Goal: Communication & Community: Ask a question

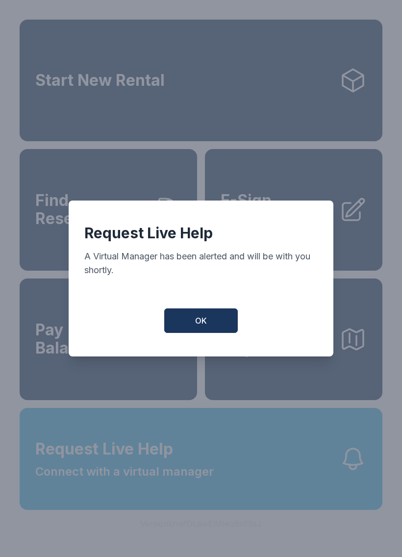
click at [202, 324] on span "OK" at bounding box center [201, 321] width 12 height 12
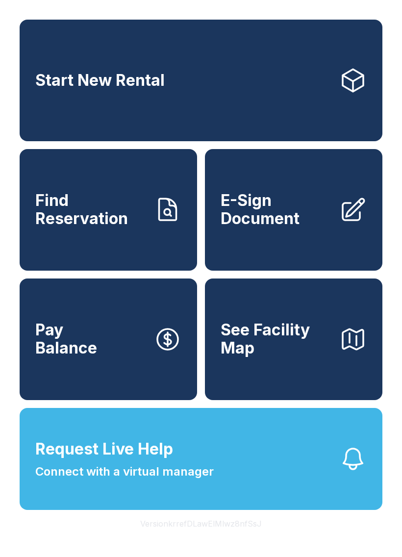
click at [322, 487] on button "Request Live Help Connect with a virtual manager" at bounding box center [201, 459] width 363 height 102
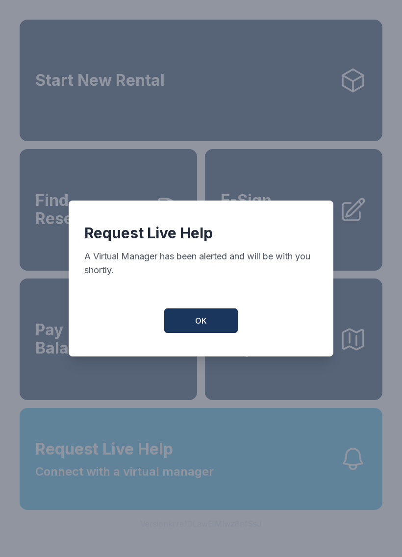
click at [208, 315] on button "OK" at bounding box center [201, 320] width 74 height 25
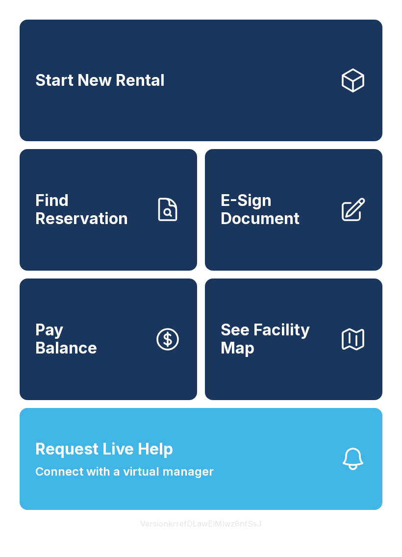
click at [94, 357] on span "Pay Balance" at bounding box center [66, 339] width 62 height 36
click at [304, 480] on button "Request Live Help Connect with a virtual manager" at bounding box center [201, 459] width 363 height 102
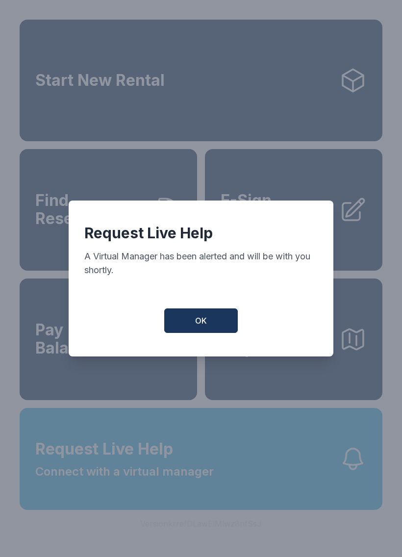
click at [216, 330] on button "OK" at bounding box center [201, 320] width 74 height 25
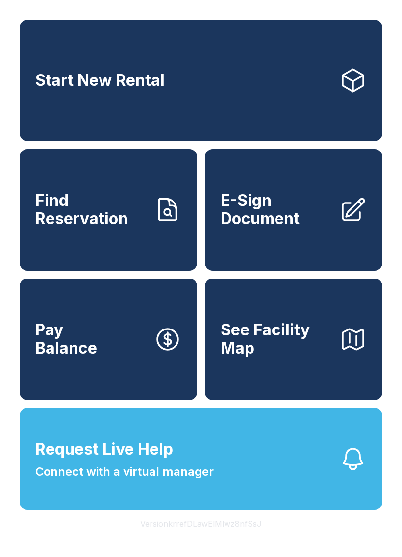
click at [275, 467] on button "Request Live Help Connect with a virtual manager" at bounding box center [201, 459] width 363 height 102
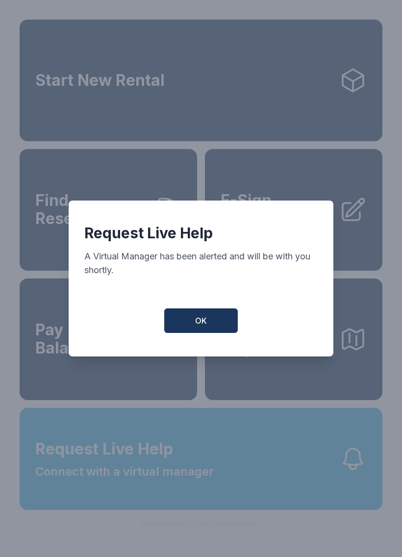
click at [216, 321] on button "OK" at bounding box center [201, 320] width 74 height 25
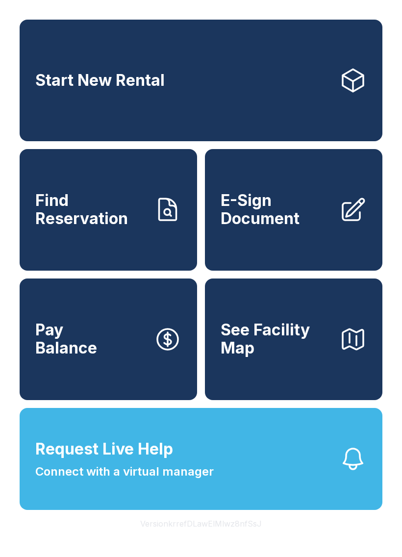
click at [308, 471] on button "Request Live Help Connect with a virtual manager" at bounding box center [201, 459] width 363 height 102
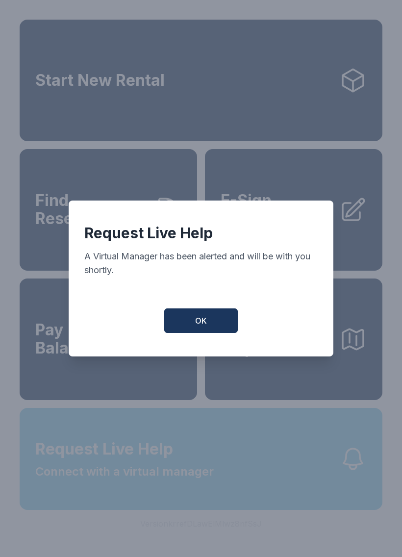
click at [308, 471] on div "Request Live Help A Virtual Manager has been alerted and will be with you short…" at bounding box center [201, 278] width 402 height 557
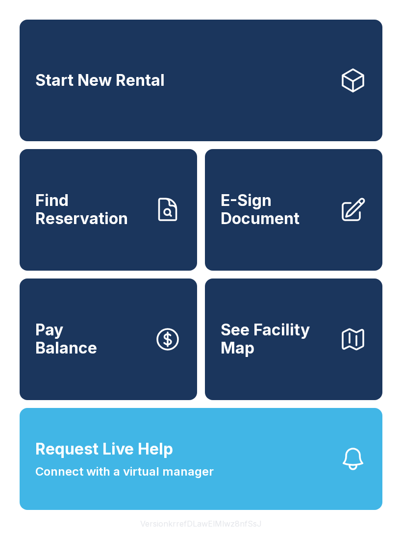
click at [314, 481] on button "Request Live Help Connect with a virtual manager" at bounding box center [201, 459] width 363 height 102
click at [245, 510] on button "Request Live Help Connect with a virtual manager" at bounding box center [201, 459] width 363 height 102
click at [219, 441] on button "Request Live Help Connect with a virtual manager" at bounding box center [201, 459] width 363 height 102
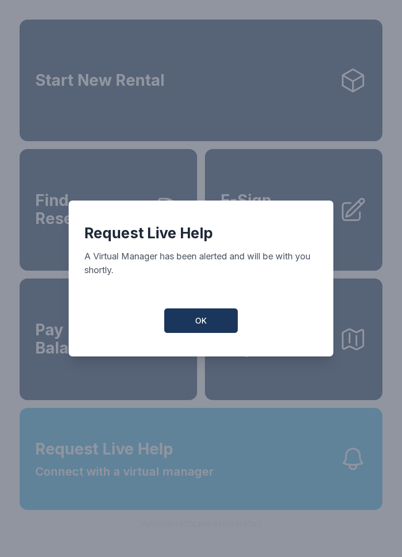
click at [197, 333] on button "OK" at bounding box center [201, 320] width 74 height 25
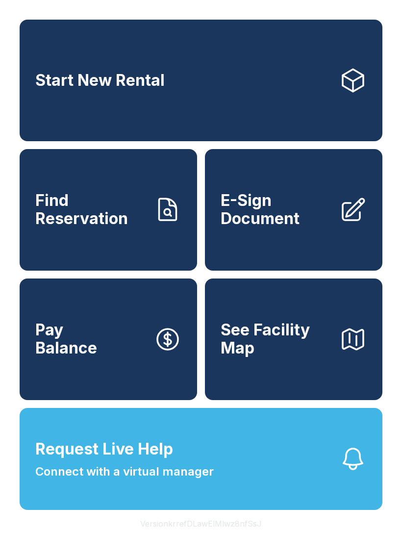
click at [197, 330] on button "OK" at bounding box center [201, 319] width 70 height 24
click at [213, 326] on button "See Facility Map" at bounding box center [293, 339] width 177 height 122
click at [283, 480] on button "Request Live Help Connect with a virtual manager" at bounding box center [201, 459] width 363 height 102
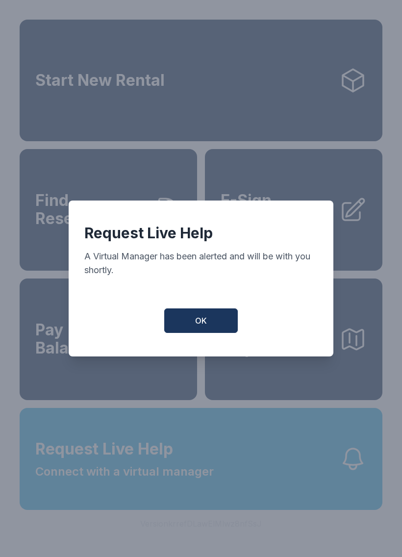
click at [205, 333] on button "OK" at bounding box center [201, 320] width 74 height 25
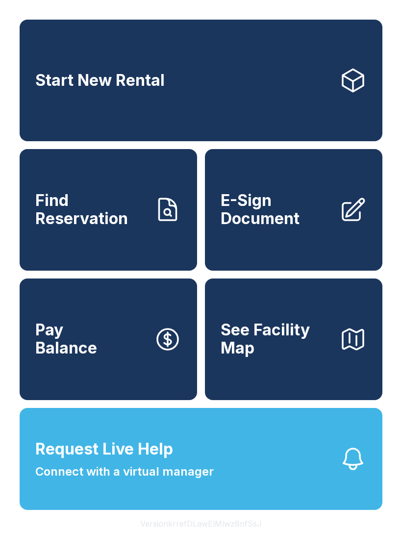
click at [209, 480] on span "Request Live Help Connect with a virtual manager" at bounding box center [124, 458] width 178 height 43
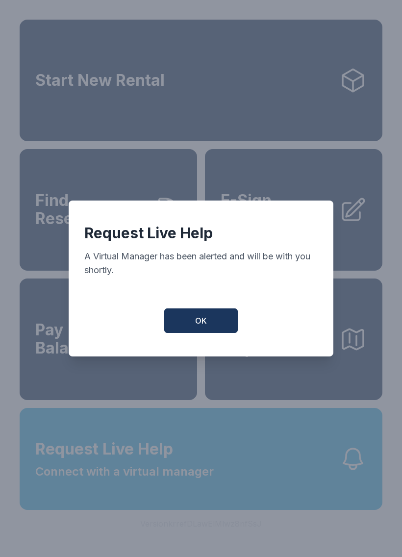
click at [197, 316] on button "OK" at bounding box center [201, 320] width 74 height 25
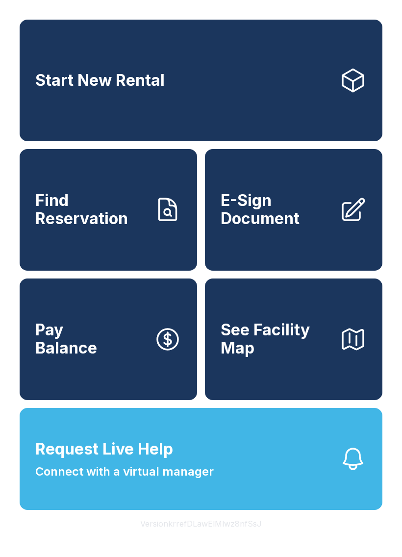
click at [204, 473] on span "Request Live Help Connect with a virtual manager" at bounding box center [124, 458] width 178 height 43
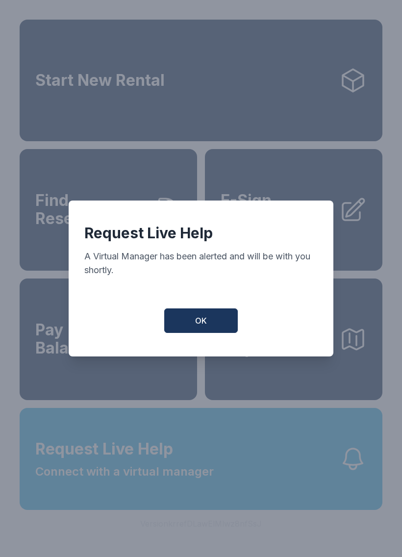
click at [214, 330] on button "OK" at bounding box center [201, 320] width 74 height 25
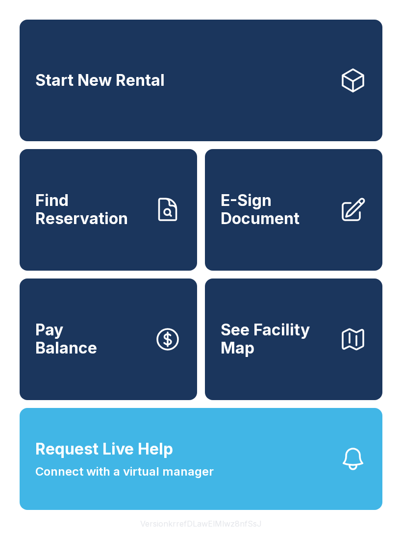
click at [214, 330] on button "See Facility Map" at bounding box center [293, 339] width 177 height 122
click at [271, 499] on button "Request Live Help Connect with a virtual manager" at bounding box center [201, 459] width 363 height 102
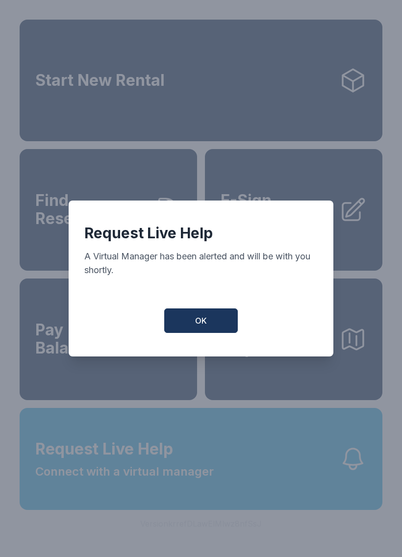
click at [208, 313] on button "OK" at bounding box center [201, 320] width 74 height 25
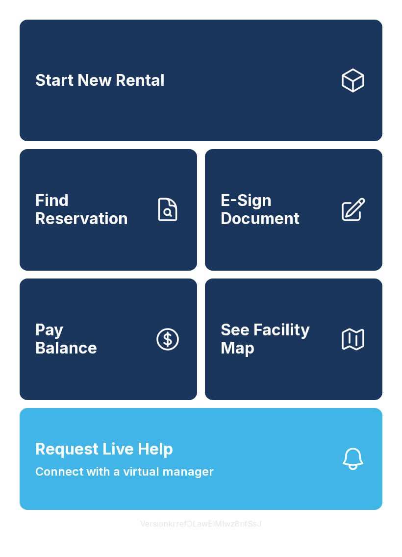
click at [206, 311] on button "See Facility Map" at bounding box center [293, 339] width 177 height 122
